Goal: Navigation & Orientation: Find specific page/section

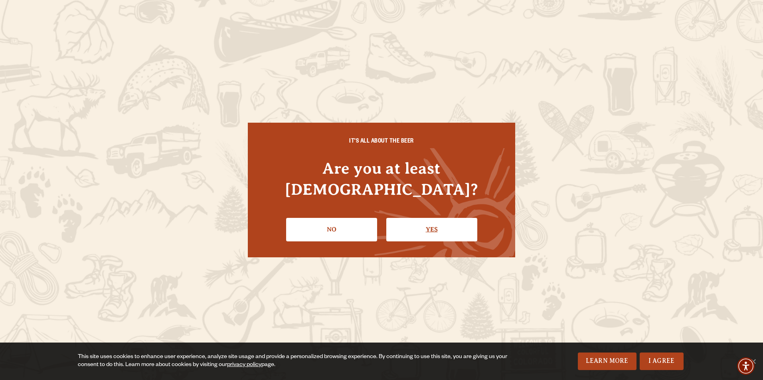
click at [438, 221] on link "Yes" at bounding box center [431, 229] width 91 height 23
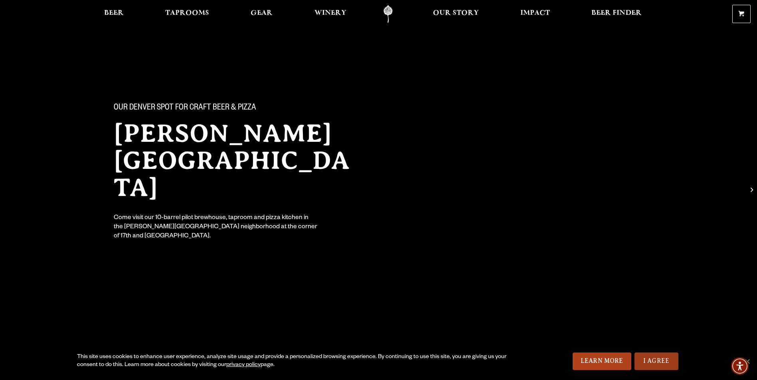
click at [645, 367] on link "I Agree" at bounding box center [656, 362] width 44 height 18
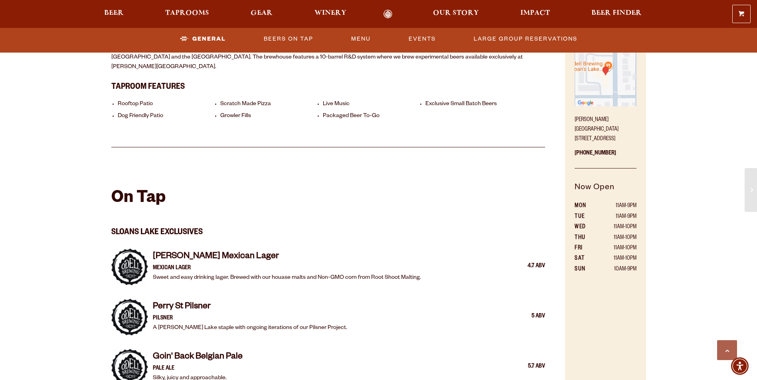
scroll to position [454, 0]
click at [424, 37] on link "Events" at bounding box center [422, 39] width 34 height 18
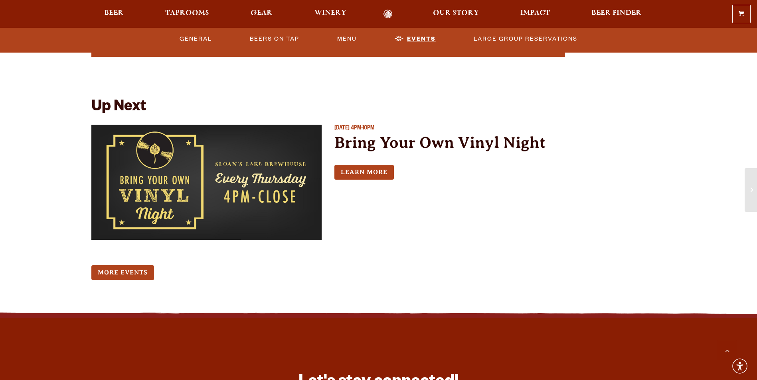
scroll to position [1726, 0]
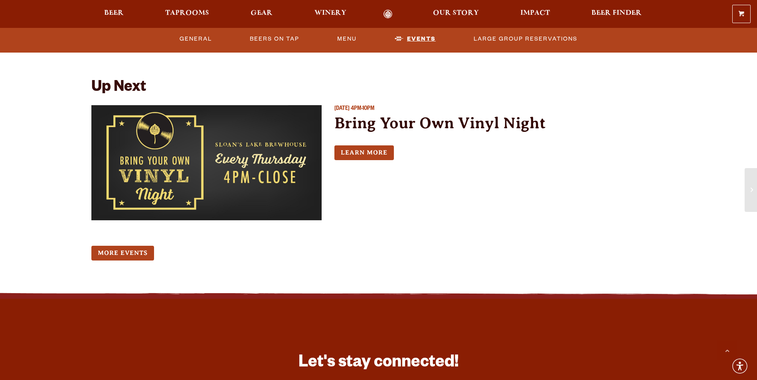
click at [425, 36] on link "Events" at bounding box center [414, 39] width 47 height 18
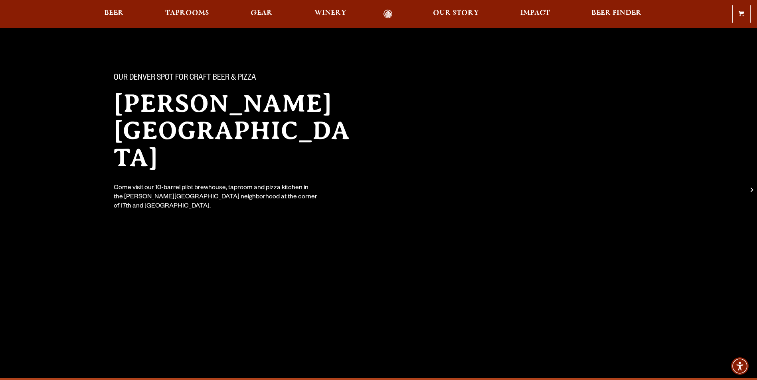
scroll to position [0, 0]
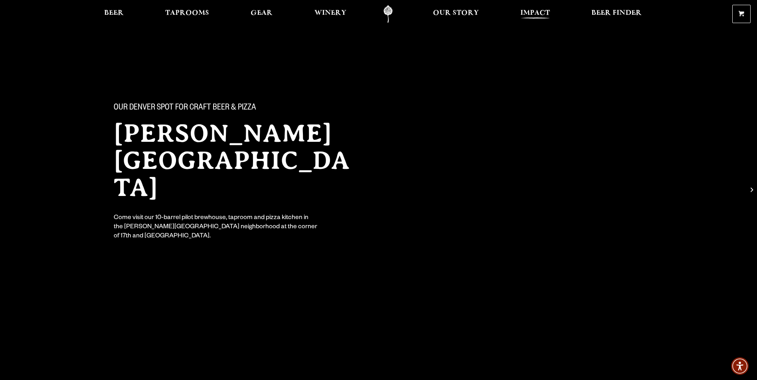
click at [537, 14] on span "Impact" at bounding box center [535, 13] width 30 height 6
